Goal: Task Accomplishment & Management: Manage account settings

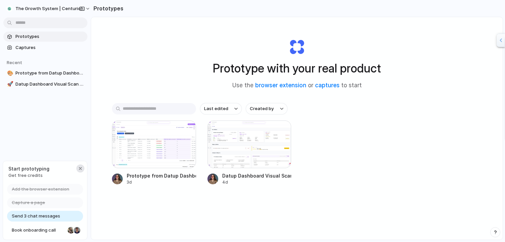
click at [80, 169] on div "button" at bounding box center [80, 168] width 5 height 5
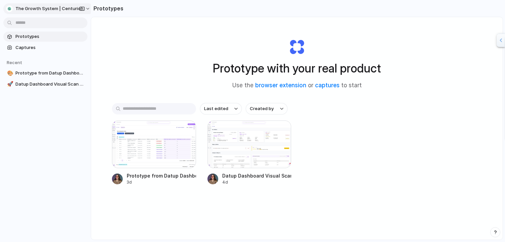
click at [18, 7] on span "The Growth System | Centurion" at bounding box center [49, 8] width 68 height 7
click at [41, 22] on li "Settings" at bounding box center [33, 23] width 56 height 11
click at [20, 65] on span "Recent" at bounding box center [14, 62] width 15 height 5
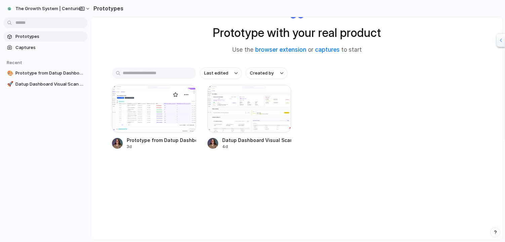
click at [170, 101] on div at bounding box center [154, 109] width 84 height 48
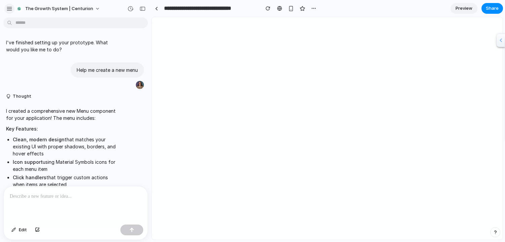
click at [11, 10] on div "button" at bounding box center [9, 9] width 6 height 6
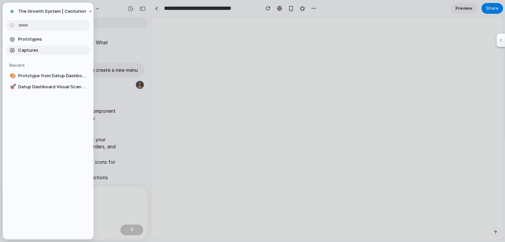
click at [30, 51] on span "Captures" at bounding box center [52, 50] width 69 height 7
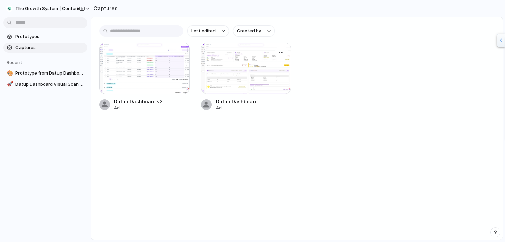
click at [232, 79] on div at bounding box center [246, 68] width 90 height 51
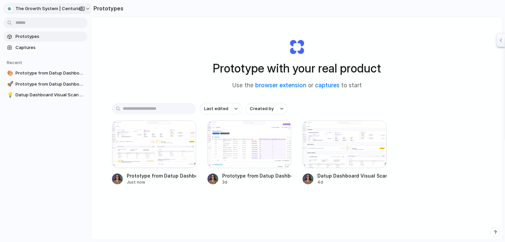
click at [29, 8] on span "The Growth System | Centurion" at bounding box center [49, 8] width 68 height 7
click at [42, 31] on span "Invite members" at bounding box center [31, 34] width 32 height 7
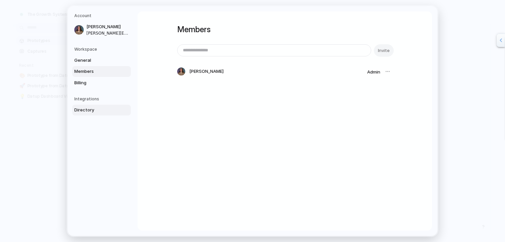
click at [84, 114] on link "Directory" at bounding box center [101, 110] width 58 height 11
